Goal: Use online tool/utility: Use online tool/utility

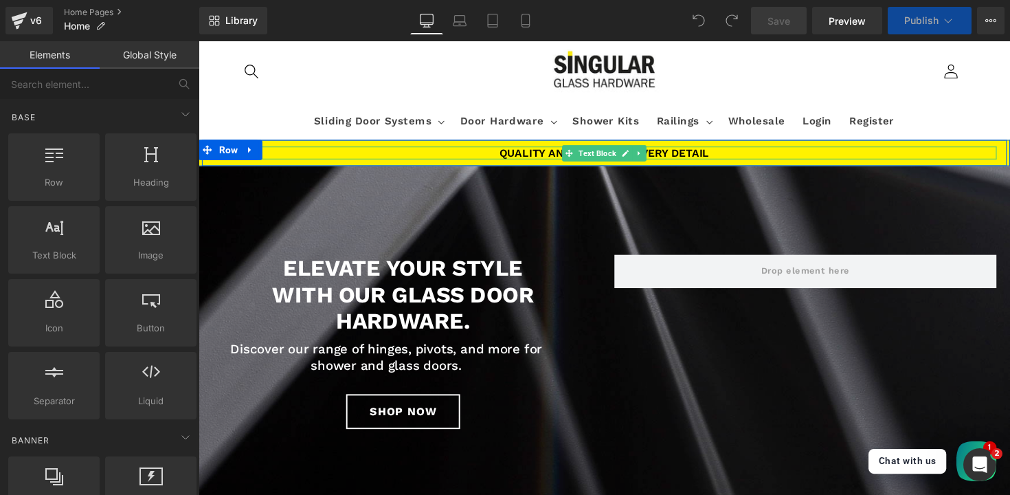
click at [298, 153] on p "Quality and design in every detail" at bounding box center [614, 155] width 804 height 13
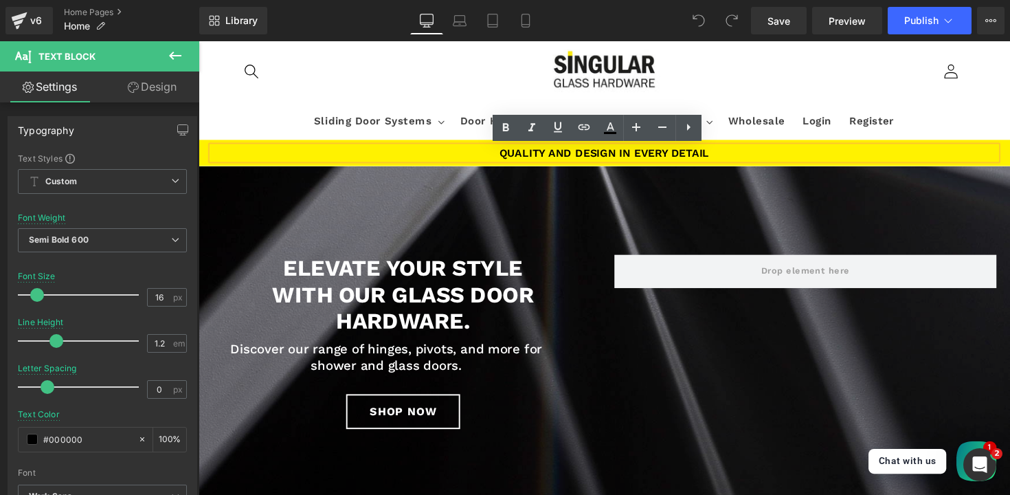
click at [202, 156] on div "Quality and design in every detail Text Block" at bounding box center [614, 155] width 825 height 13
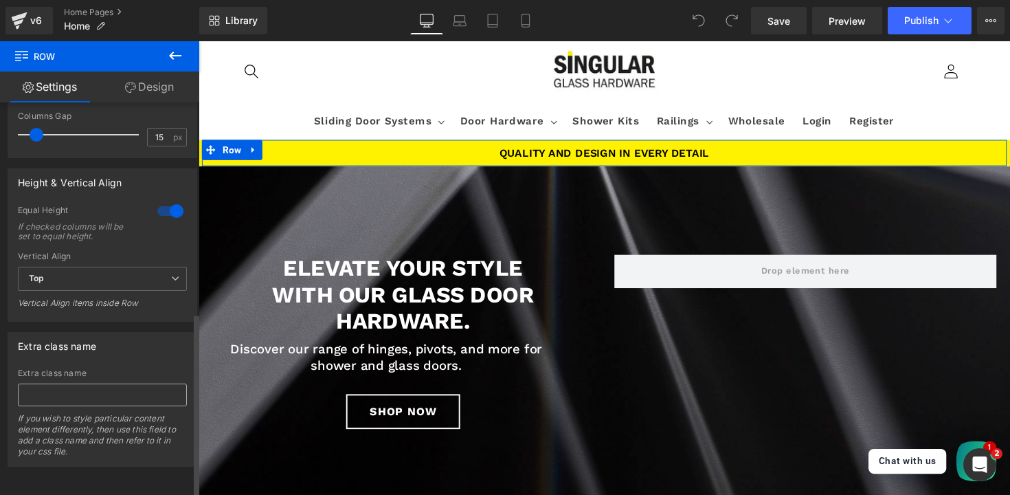
scroll to position [448, 0]
click at [144, 87] on link "Design" at bounding box center [150, 86] width 100 height 31
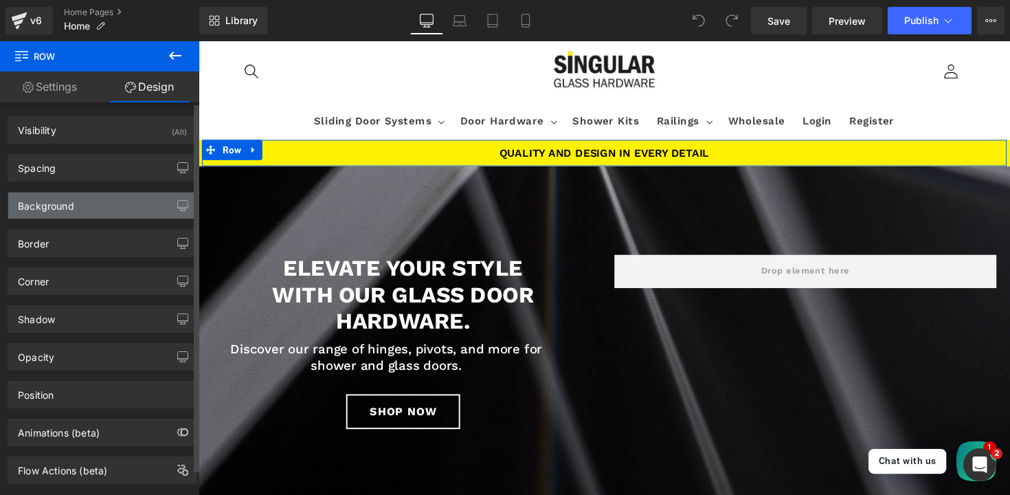
click at [64, 212] on div "Background" at bounding box center [102, 205] width 188 height 26
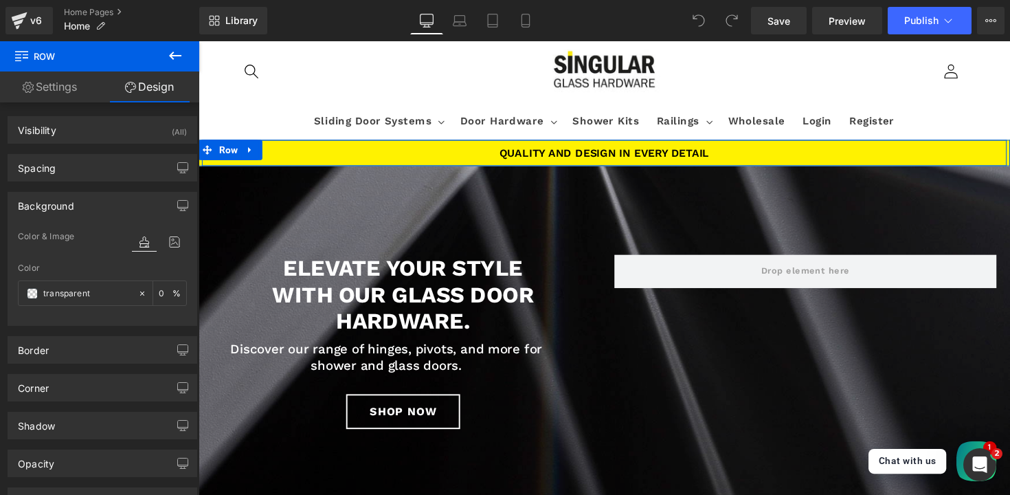
click at [350, 146] on div "Quality and design in every detail Text Block Row" at bounding box center [614, 155] width 825 height 27
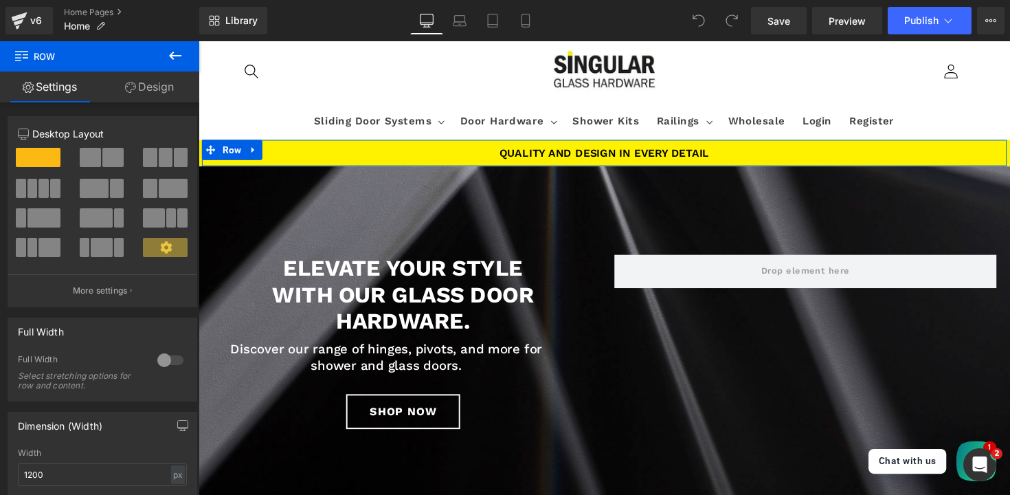
click at [143, 88] on link "Design" at bounding box center [150, 86] width 100 height 31
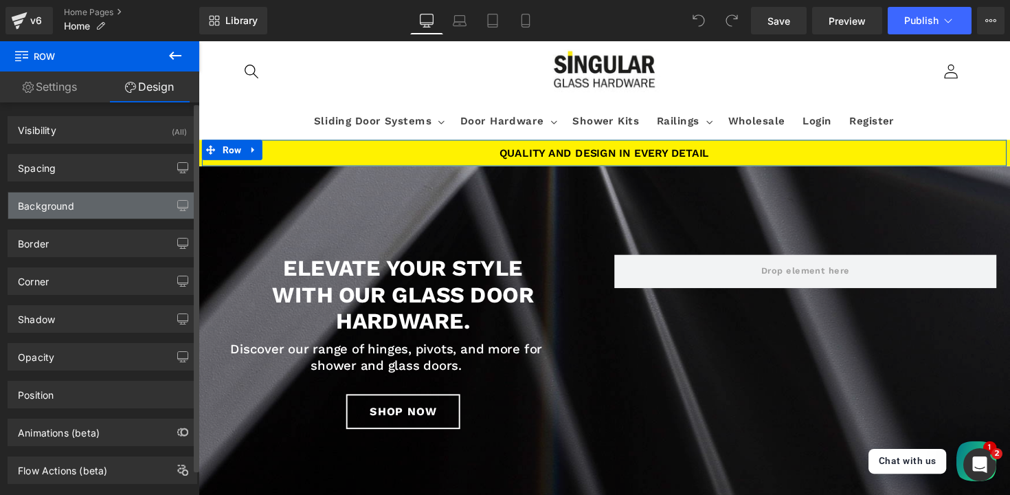
click at [69, 215] on div "Background" at bounding box center [102, 205] width 188 height 26
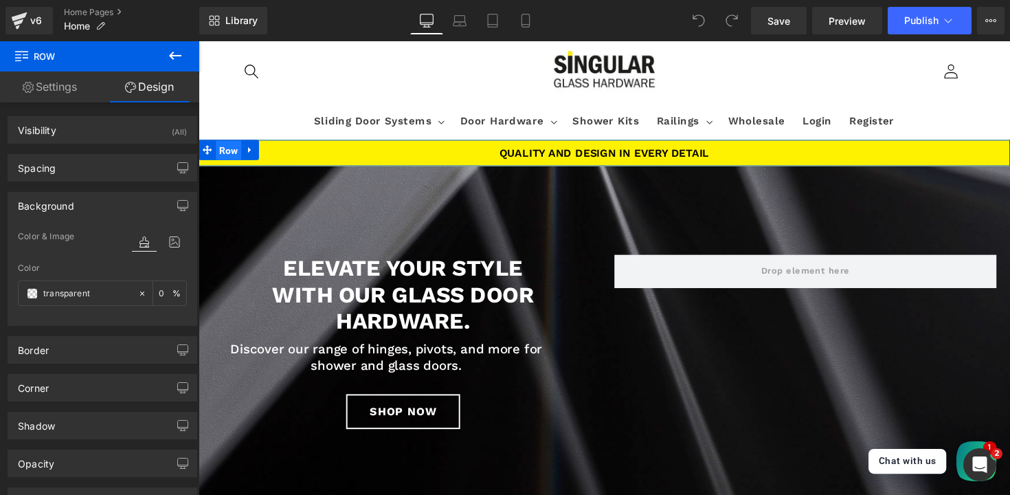
click at [230, 152] on span "Row" at bounding box center [229, 153] width 26 height 21
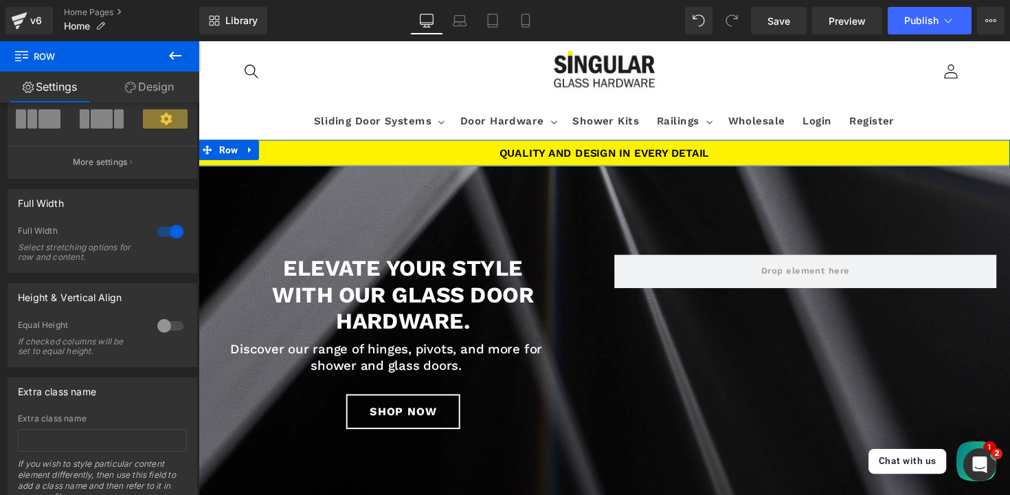
scroll to position [184, 0]
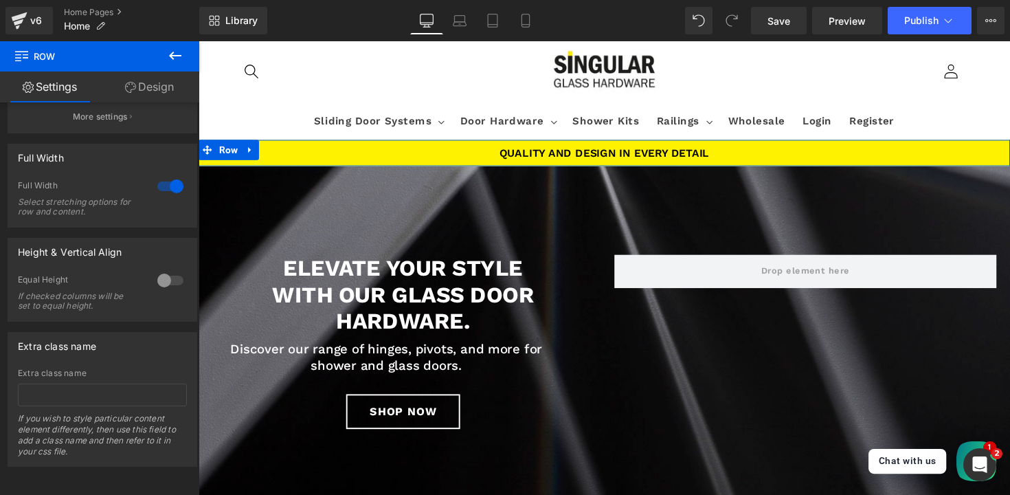
click at [166, 76] on link "Design" at bounding box center [150, 86] width 100 height 31
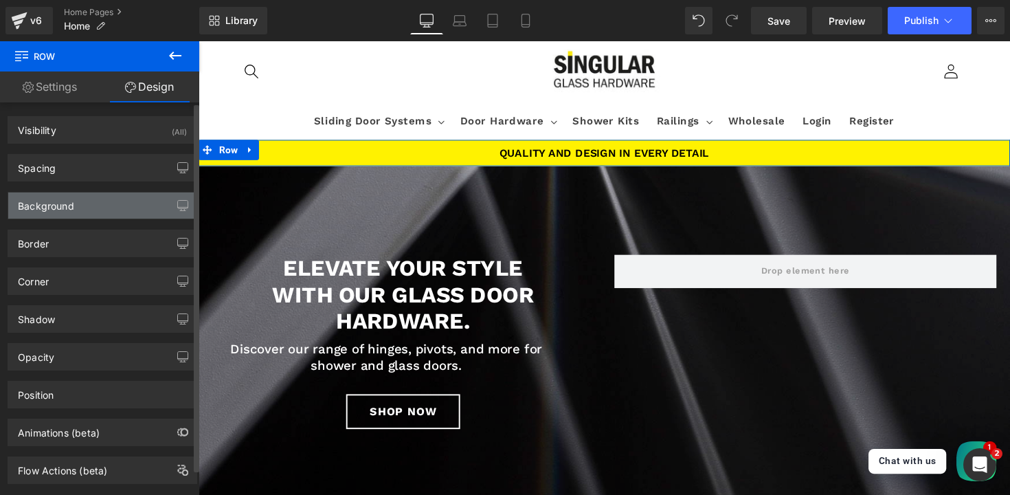
click at [77, 213] on div "Background" at bounding box center [102, 205] width 188 height 26
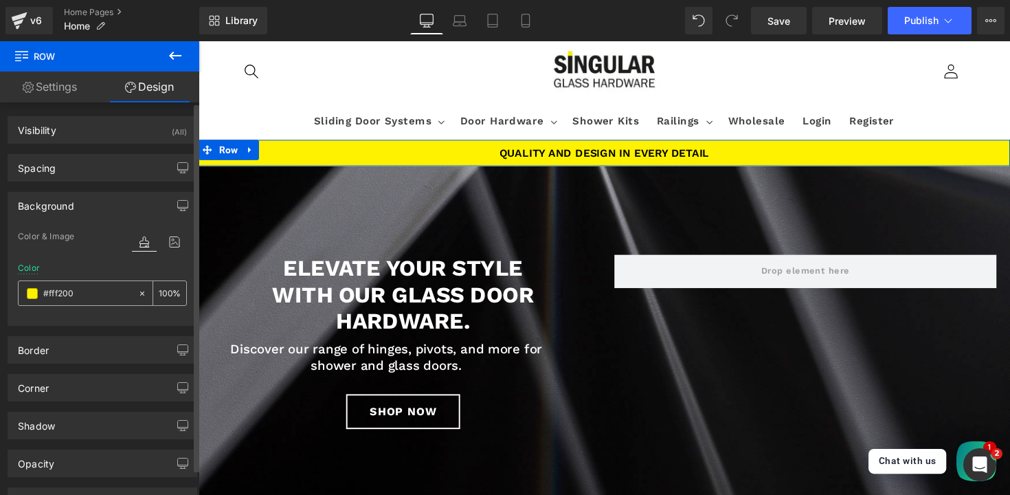
click at [94, 294] on input "#fff200" at bounding box center [87, 293] width 88 height 15
